Goal: Transaction & Acquisition: Purchase product/service

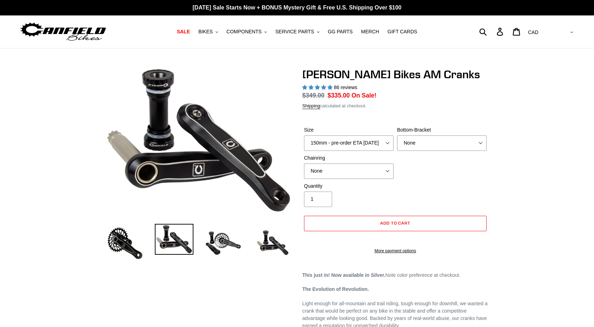
select select "highest-rating"
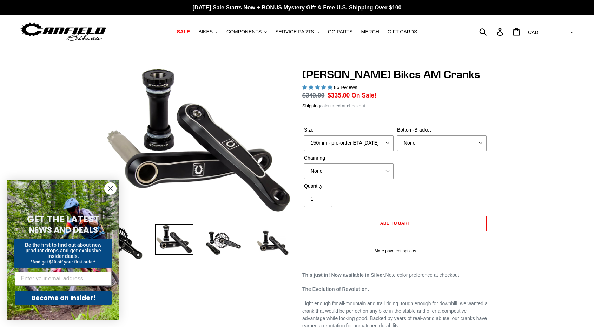
click at [112, 188] on circle "Close dialog" at bounding box center [111, 189] width 12 height 12
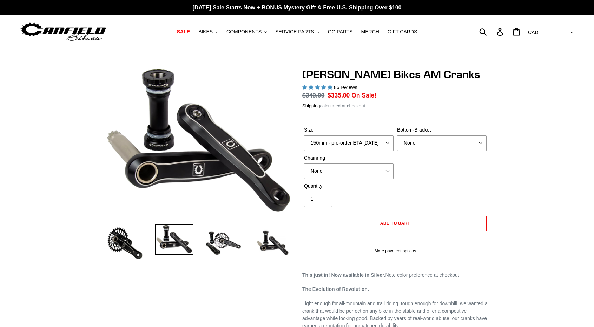
click at [172, 252] on img at bounding box center [174, 239] width 39 height 31
click at [232, 240] on img at bounding box center [223, 243] width 39 height 39
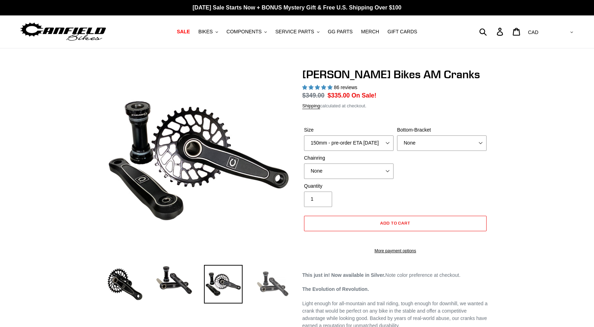
click at [273, 288] on img at bounding box center [272, 284] width 39 height 39
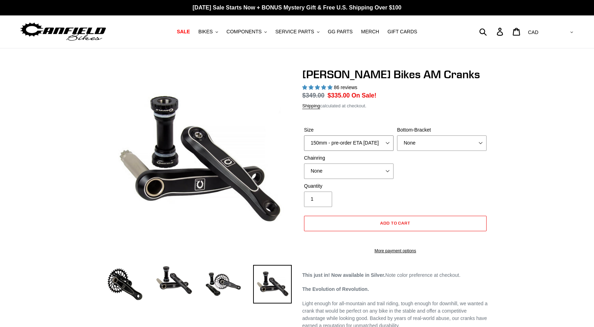
click at [383, 148] on select "150mm - pre-order ETA [DATE] 155mm - pre-order ETA [DATE] 160mm - pre-order ETA…" at bounding box center [349, 143] width 90 height 15
click at [416, 145] on select "None BSA Threaded 68/73mm Press Fit PF92" at bounding box center [442, 143] width 90 height 15
select select "BSA Threaded 68/73mm"
click at [397, 136] on select "None BSA Threaded 68/73mm Press Fit PF92" at bounding box center [442, 143] width 90 height 15
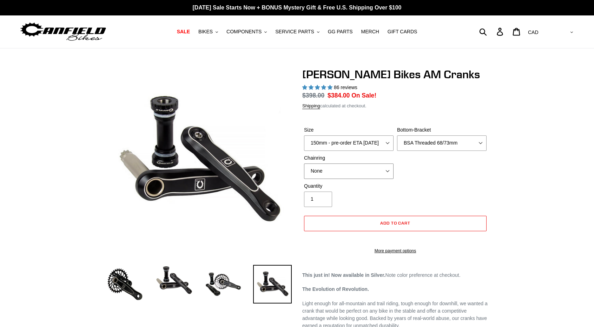
click at [363, 167] on select "None 30t Round (Boost 148) 30t Oval (Boost 148) 32t Round (Boost 148) 32t Oval …" at bounding box center [349, 171] width 90 height 15
click at [361, 168] on select "None 30t Round (Boost 148) 30t Oval (Boost 148) 32t Round (Boost 148) 32t Oval …" at bounding box center [349, 171] width 90 height 15
click at [377, 143] on select "150mm - pre-order ETA [DATE] 155mm - pre-order ETA [DATE] 160mm - pre-order ETA…" at bounding box center [349, 143] width 90 height 15
